Goal: Find specific page/section: Find specific page/section

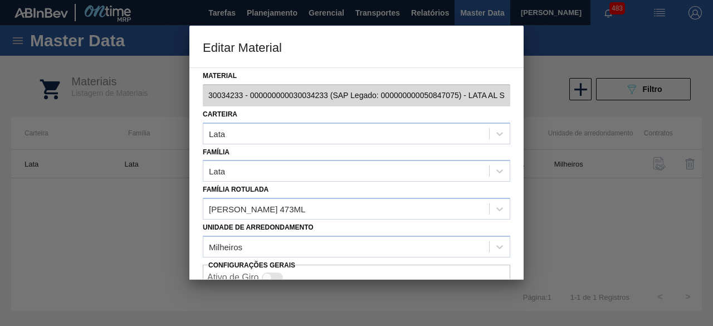
scroll to position [47, 0]
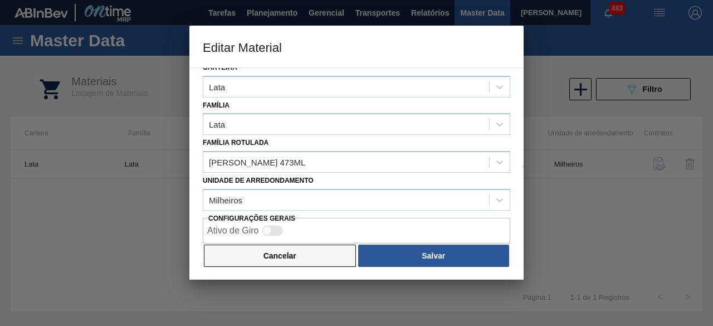
click at [311, 253] on button "Cancelar" at bounding box center [280, 256] width 152 height 22
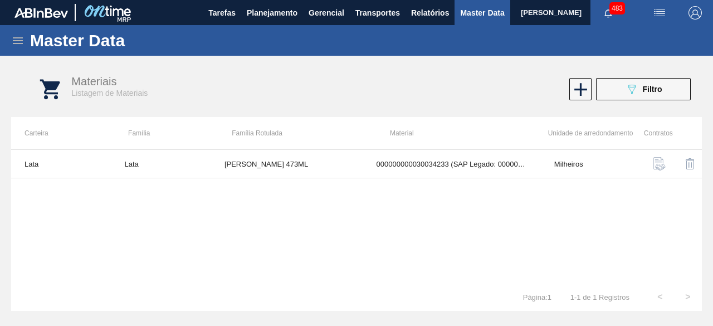
click at [18, 41] on icon at bounding box center [17, 40] width 13 height 13
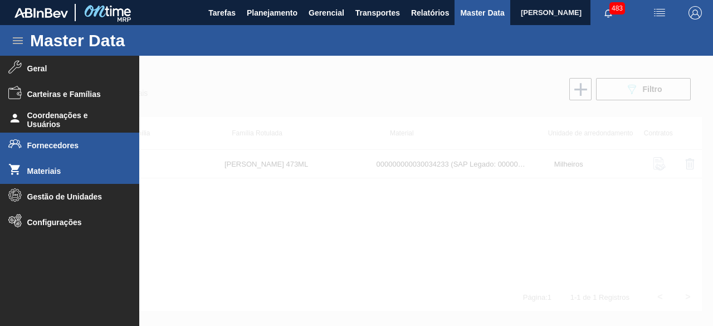
click at [60, 148] on span "Fornecedores" at bounding box center [73, 145] width 92 height 9
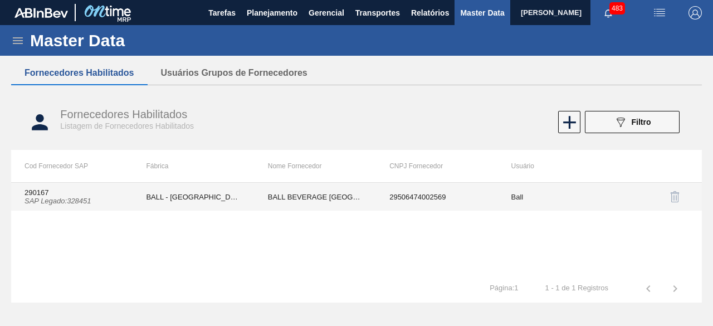
click at [265, 194] on td "BALL BEVERAGE CAN SOUTH AMERICA SA" at bounding box center [315, 197] width 121 height 28
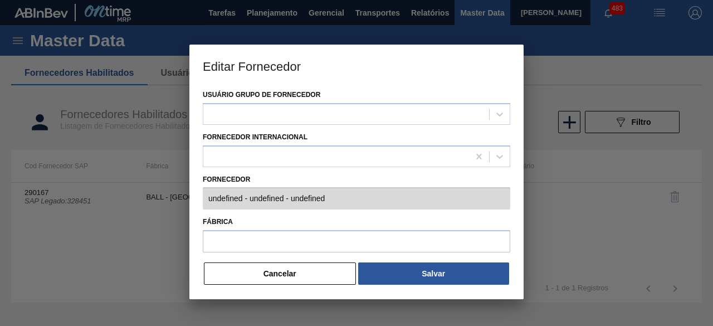
type input "290167 (SAP Legado: 328451) - BALL BEVERAGE CAN SOUTH AMERICA SA - 295064740025…"
type input "BALL - BRASÍLIA (DF)"
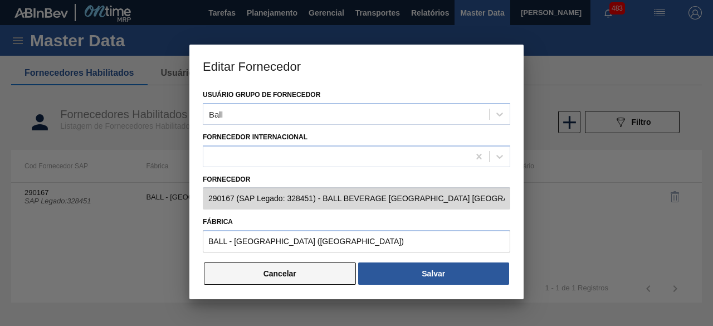
click at [342, 278] on button "Cancelar" at bounding box center [280, 273] width 152 height 22
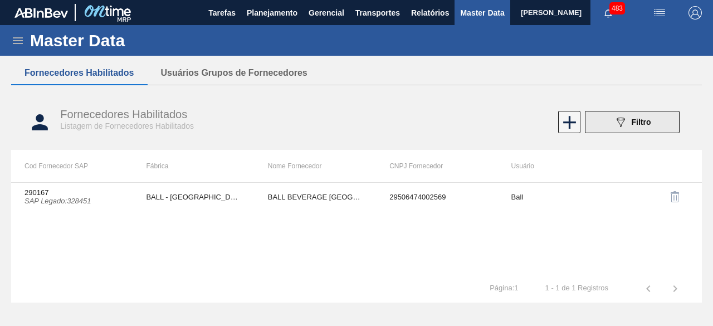
click at [615, 123] on icon "089F7B8B-B2A5-4AFE-B5C0-19BA573D28AC" at bounding box center [620, 121] width 13 height 13
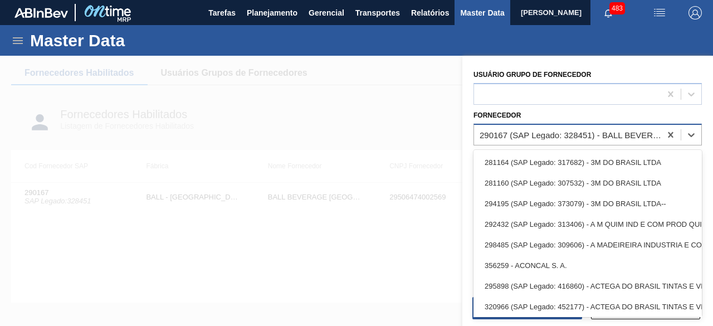
click at [575, 132] on div "290167 (SAP Legado: 328451) - BALL BEVERAGE CAN SOUTH AMERICA SA" at bounding box center [571, 134] width 182 height 9
paste input "327175"
type input "327175"
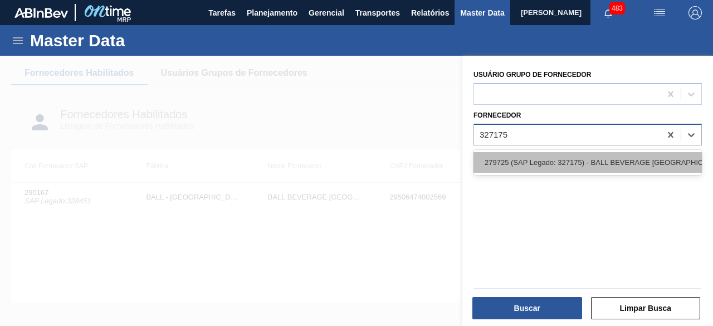
click at [550, 164] on div "279725 (SAP Legado: 327175) - BALL BEVERAGE CAN SOUTH AMERICA SA" at bounding box center [587, 162] width 228 height 21
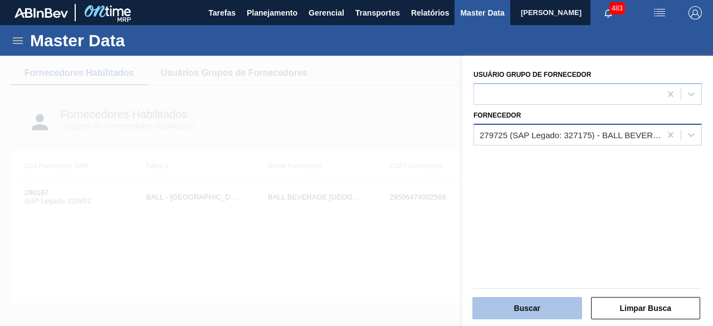
click at [542, 309] on button "Buscar" at bounding box center [527, 308] width 110 height 22
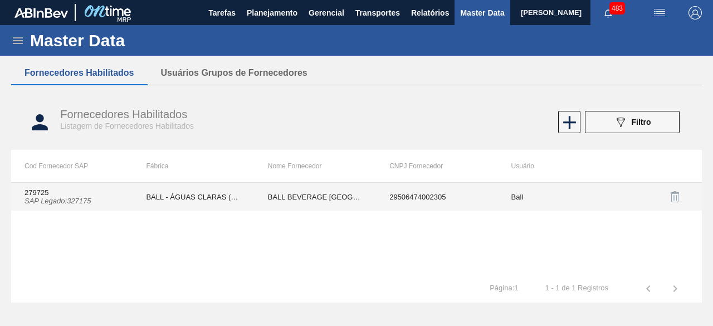
click at [308, 197] on td "BALL BEVERAGE CAN SOUTH AMERICA SA" at bounding box center [315, 197] width 121 height 28
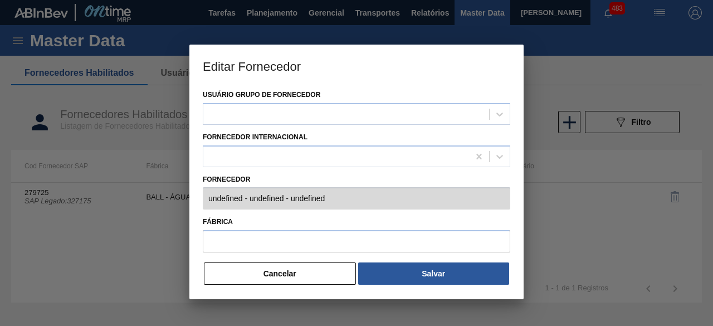
type input "279725 (SAP Legado: 327175) - BALL BEVERAGE CAN SOUTH AMERICA SA - 295064740023…"
type input "BALL - ÁGUAS CLARAS (SC)"
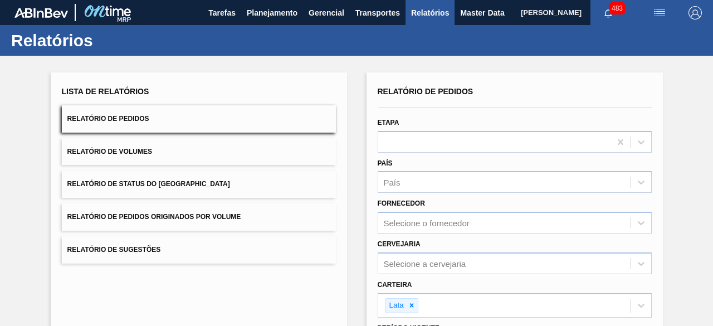
scroll to position [191, 0]
